Goal: Task Accomplishment & Management: Manage account settings

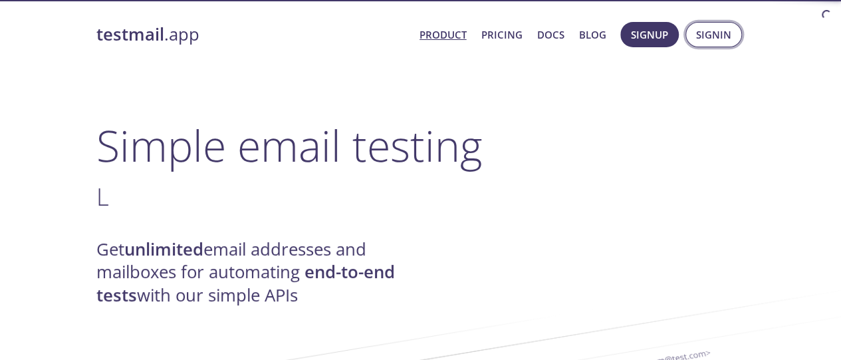
click at [713, 35] on span "Signin" at bounding box center [713, 34] width 35 height 17
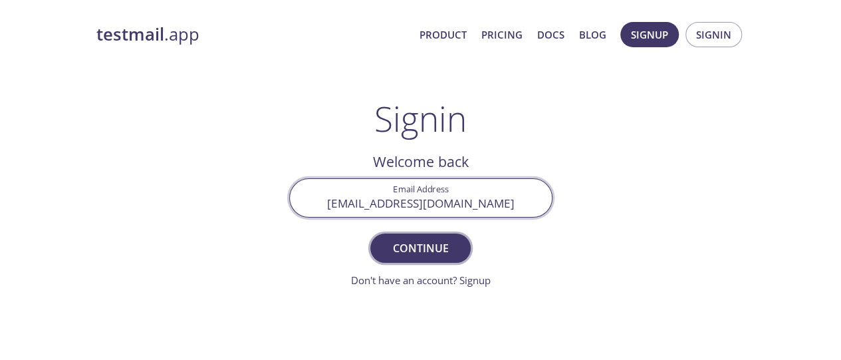
type input "[EMAIL_ADDRESS][DOMAIN_NAME]"
click at [420, 247] on span "Continue" at bounding box center [420, 248] width 70 height 19
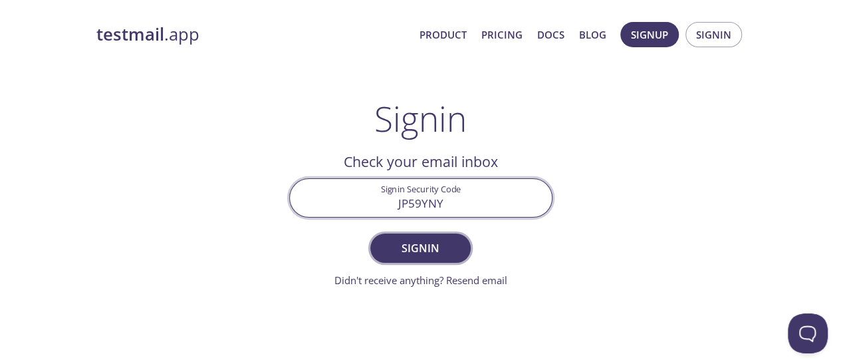
type input "JP59YNY"
click at [420, 247] on span "Signin" at bounding box center [420, 248] width 70 height 19
